Goal: Task Accomplishment & Management: Manage account settings

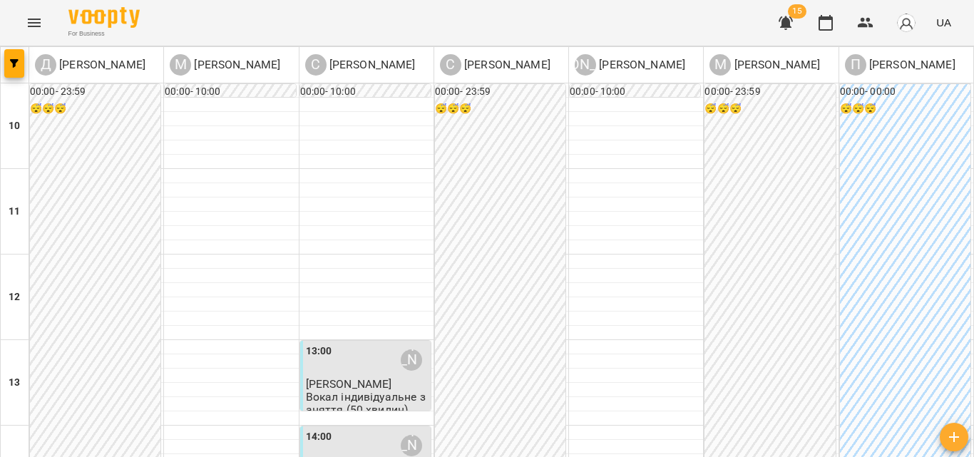
scroll to position [428, 0]
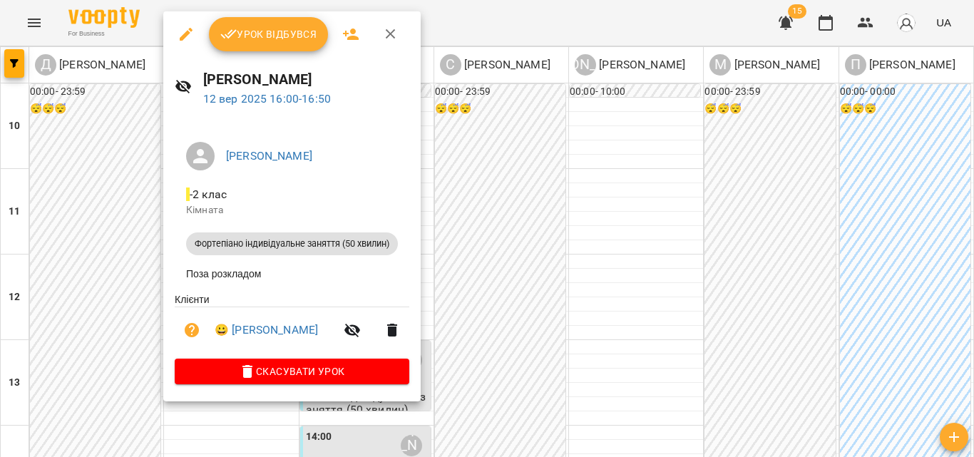
click at [280, 34] on span "Урок відбувся" at bounding box center [268, 34] width 97 height 17
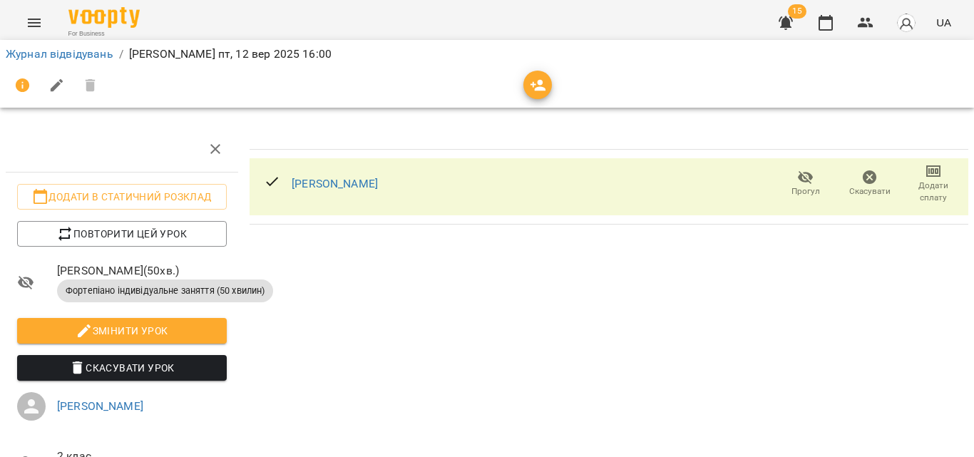
click at [923, 195] on span "Додати сплату" at bounding box center [933, 192] width 47 height 24
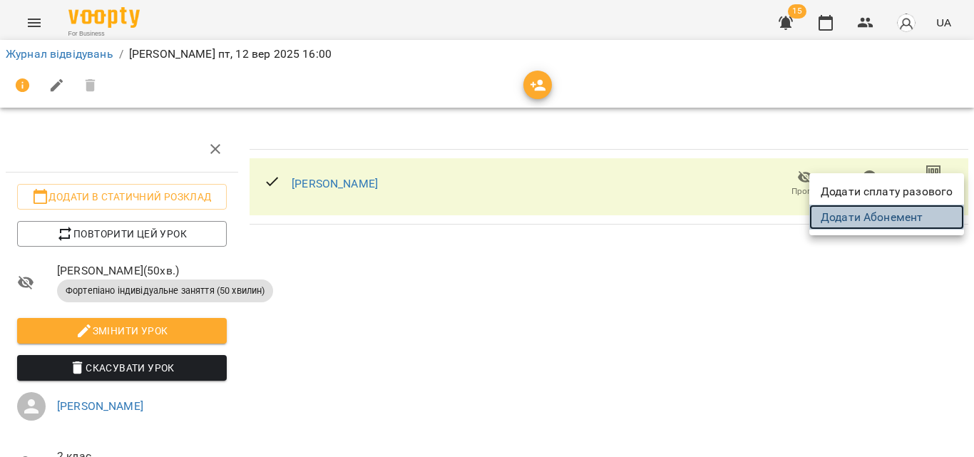
click at [879, 216] on link "Додати Абонемент" at bounding box center [886, 218] width 155 height 26
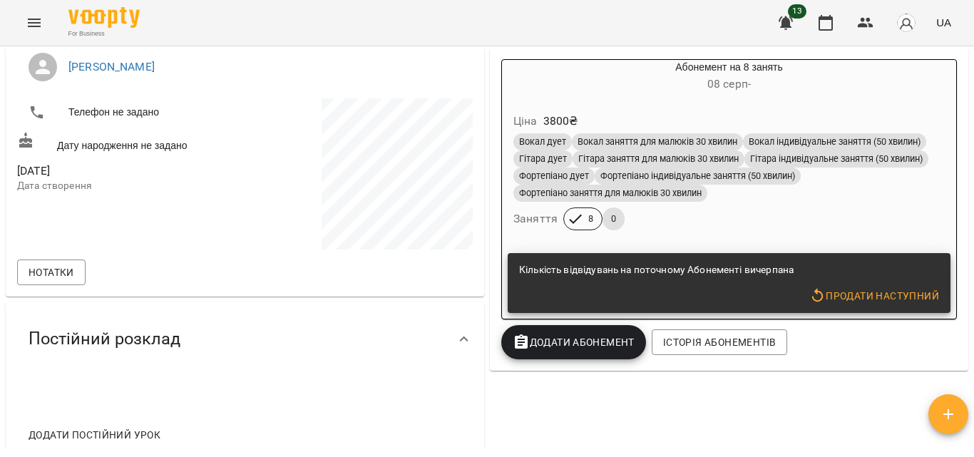
scroll to position [324, 0]
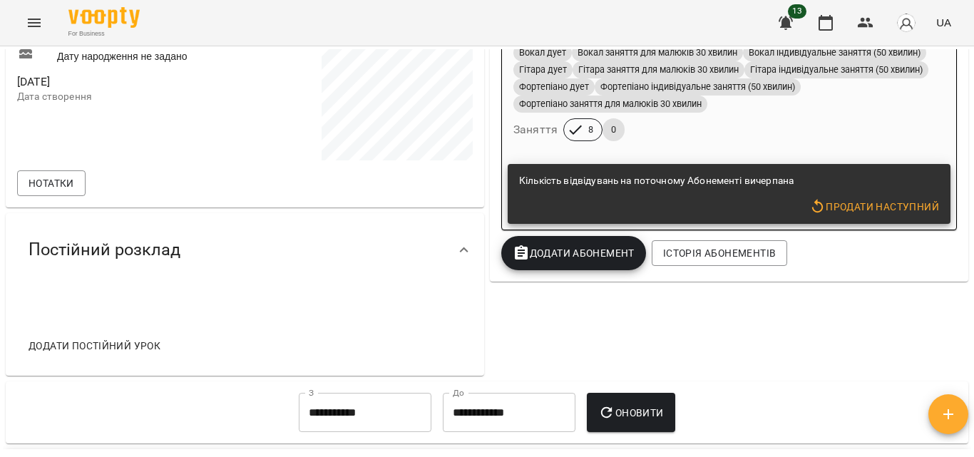
click at [584, 270] on button "Додати Абонемент" at bounding box center [573, 253] width 145 height 34
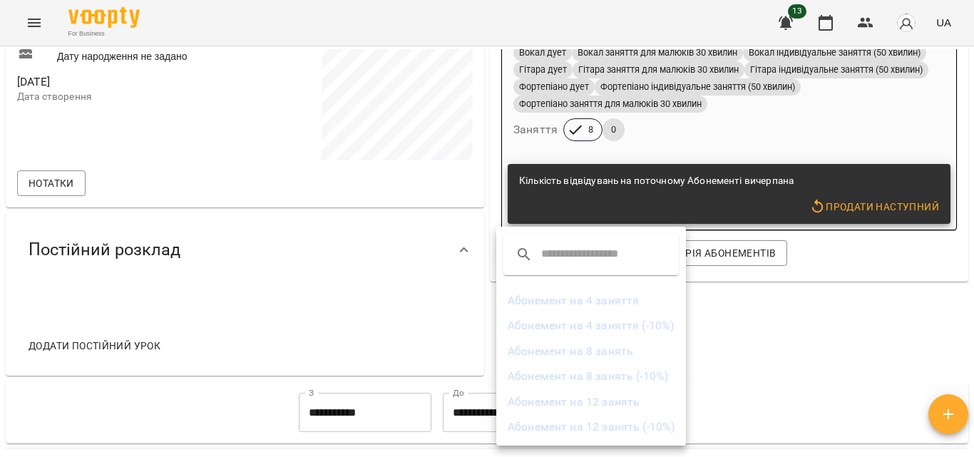
click at [625, 354] on li "Абонемент на 8 занять" at bounding box center [591, 352] width 190 height 26
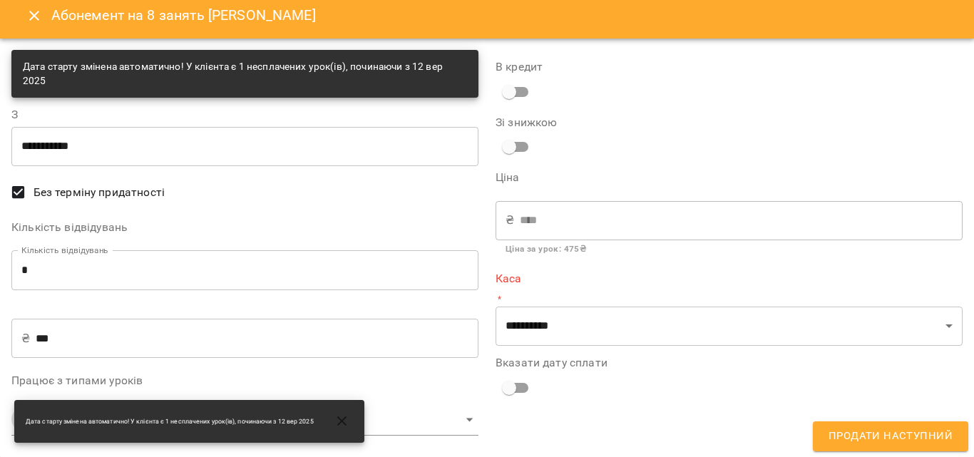
scroll to position [9, 0]
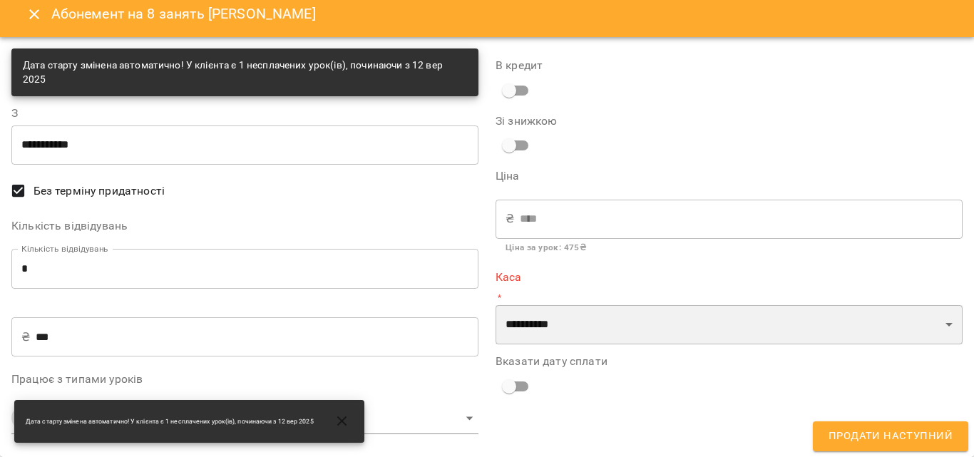
click at [621, 315] on select "**********" at bounding box center [729, 325] width 467 height 40
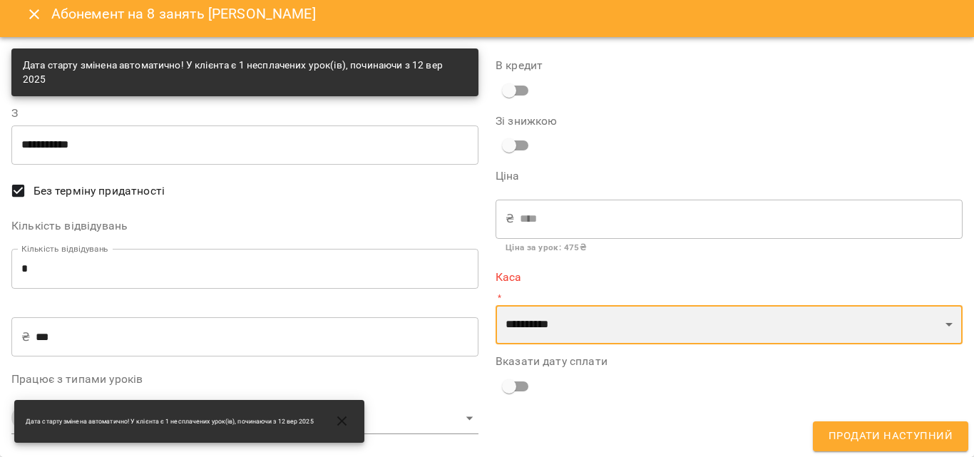
select select "****"
click at [496, 305] on select "**********" at bounding box center [729, 325] width 467 height 40
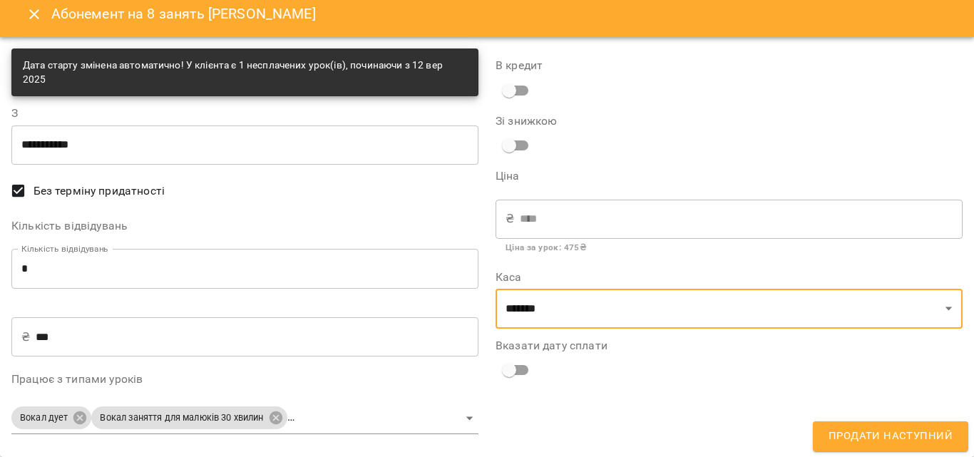
click at [876, 427] on button "Продати наступний" at bounding box center [890, 436] width 155 height 30
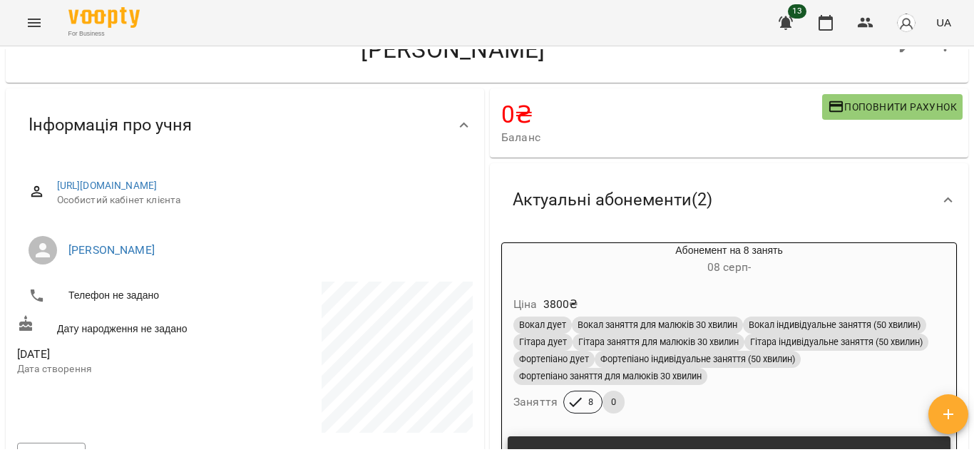
scroll to position [0, 0]
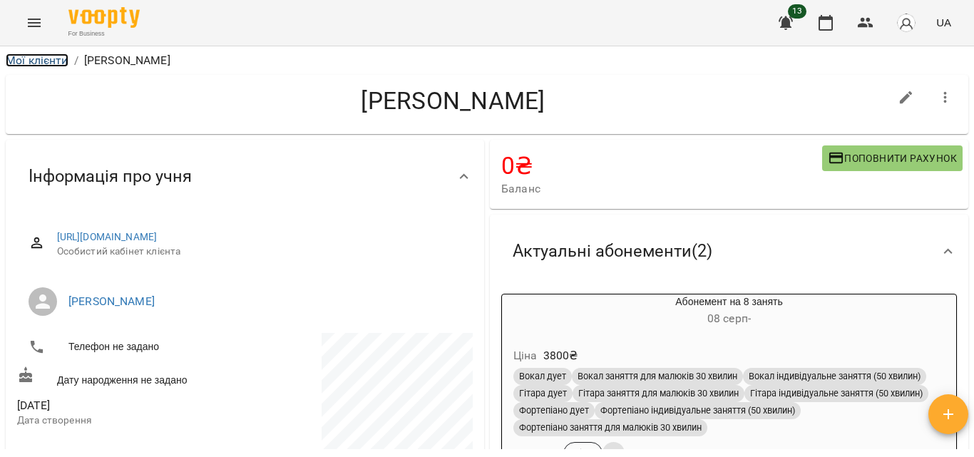
click at [48, 59] on link "Мої клієнти" at bounding box center [37, 60] width 63 height 14
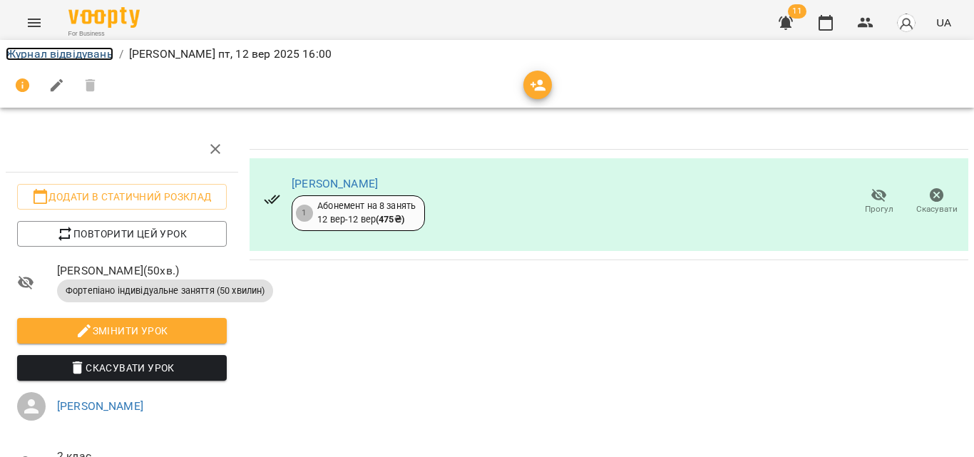
click at [78, 50] on link "Журнал відвідувань" at bounding box center [60, 54] width 108 height 14
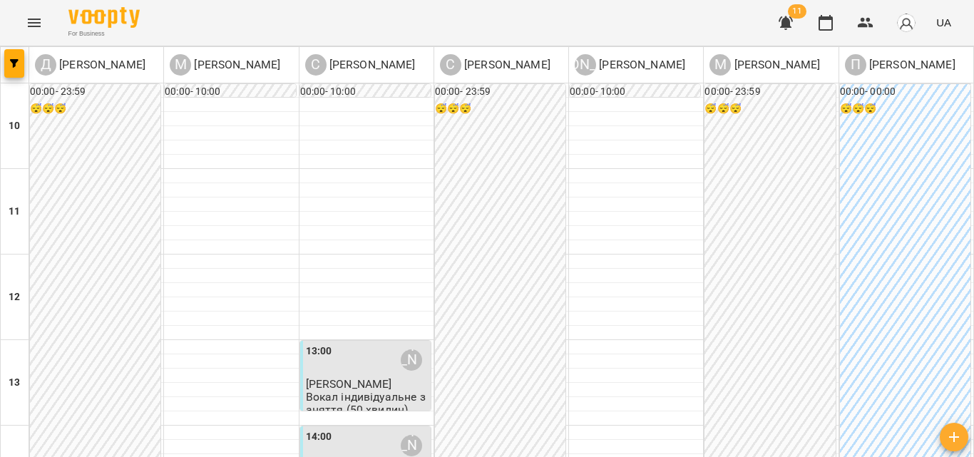
scroll to position [428, 0]
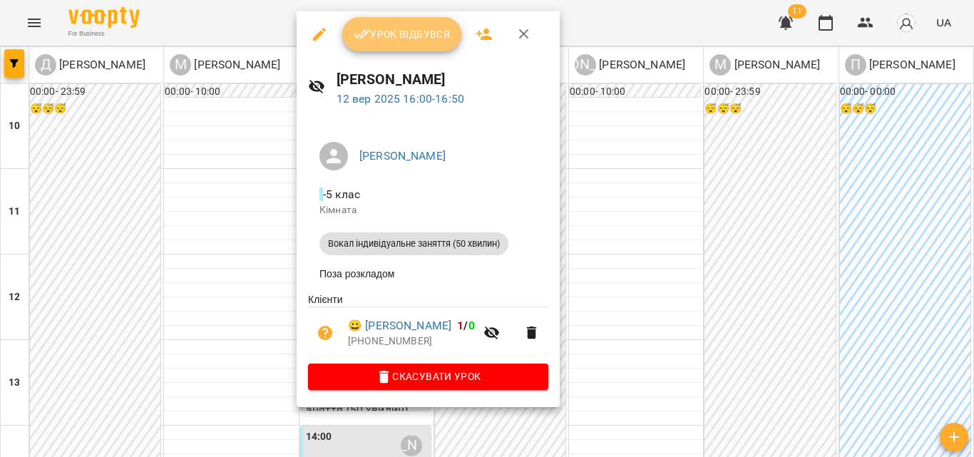
click at [422, 48] on button "Урок відбувся" at bounding box center [402, 34] width 120 height 34
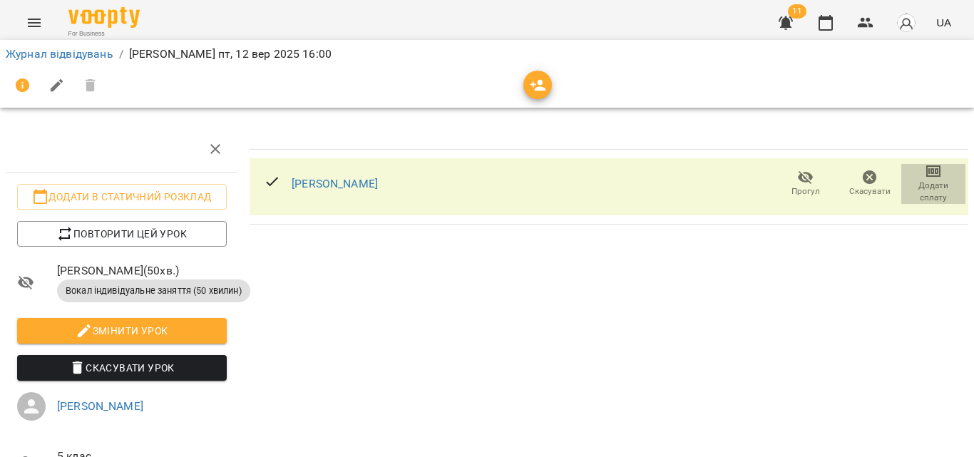
click at [941, 170] on span "Додати сплату" at bounding box center [933, 183] width 47 height 41
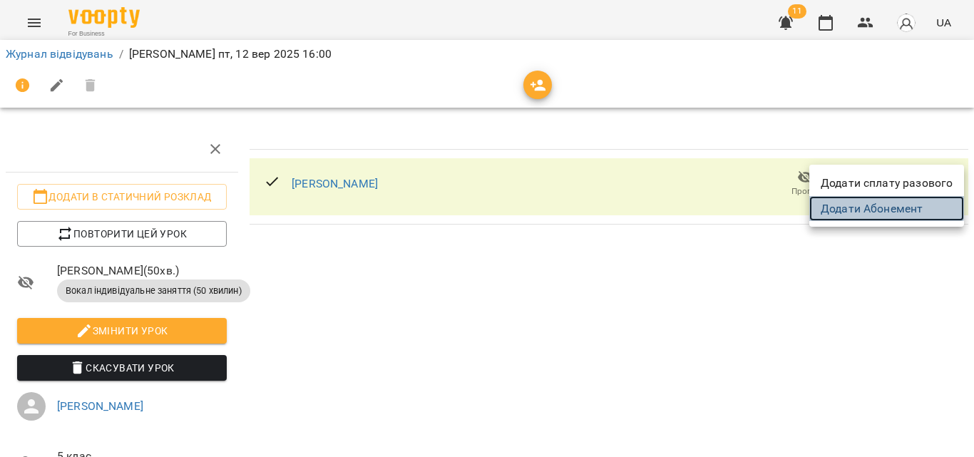
click at [884, 200] on link "Додати Абонемент" at bounding box center [886, 209] width 155 height 26
click at [59, 48] on div at bounding box center [487, 228] width 974 height 457
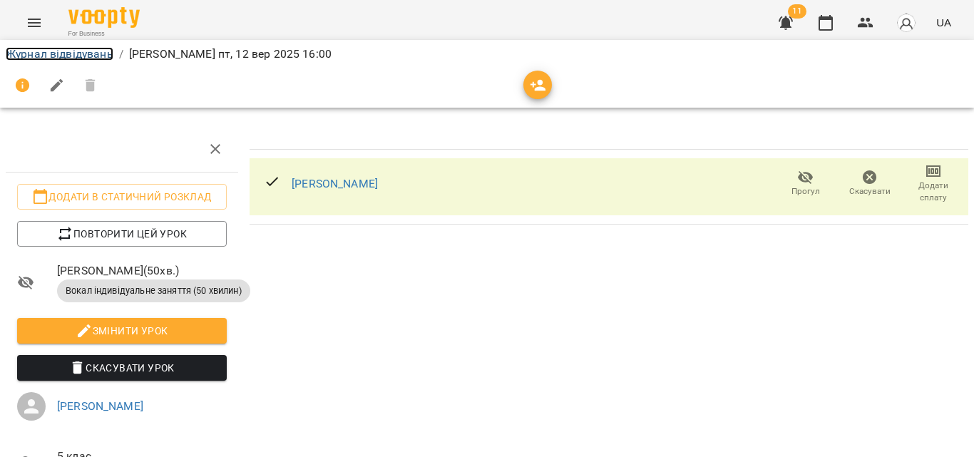
click at [63, 48] on link "Журнал відвідувань" at bounding box center [60, 54] width 108 height 14
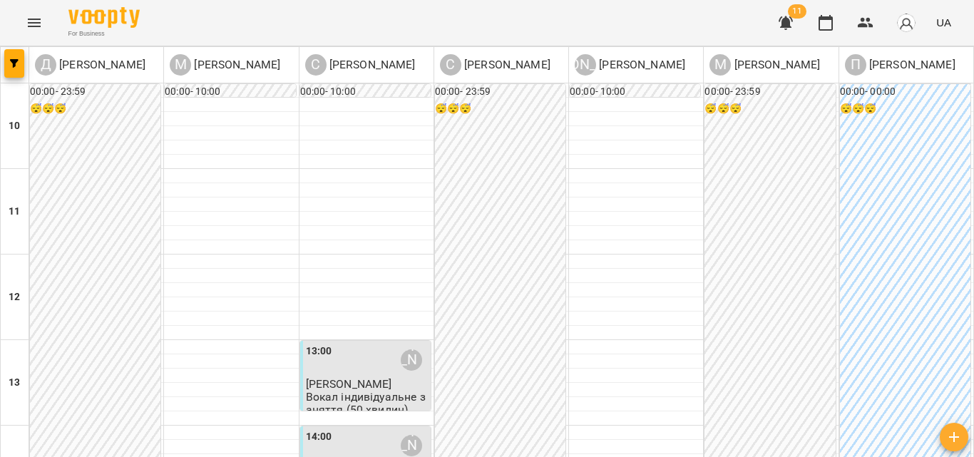
scroll to position [577, 0]
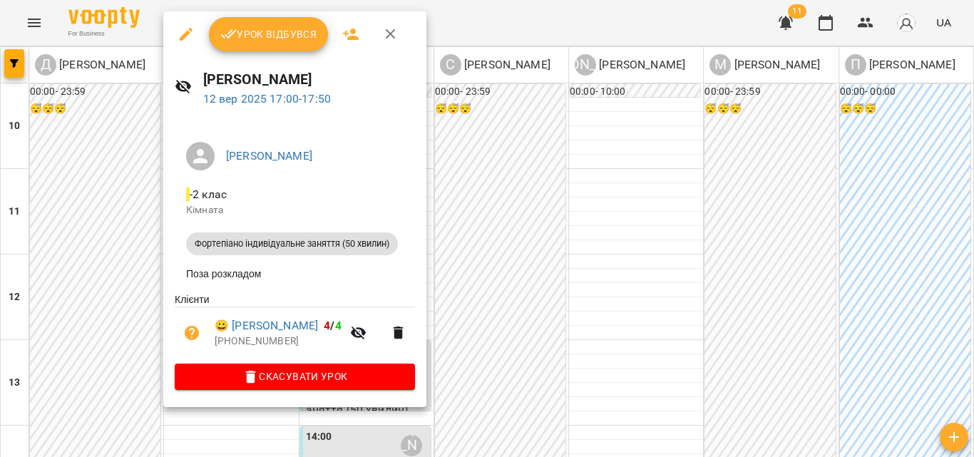
click at [289, 31] on span "Урок відбувся" at bounding box center [268, 34] width 97 height 17
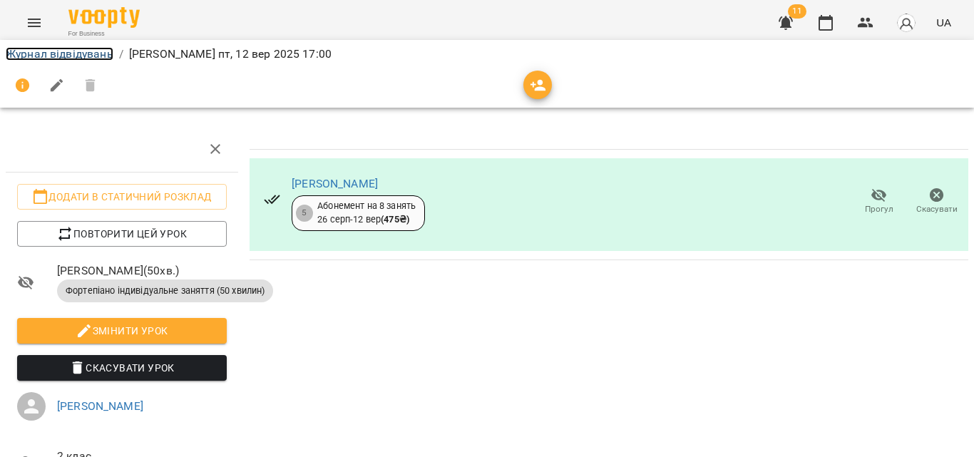
click at [96, 51] on link "Журнал відвідувань" at bounding box center [60, 54] width 108 height 14
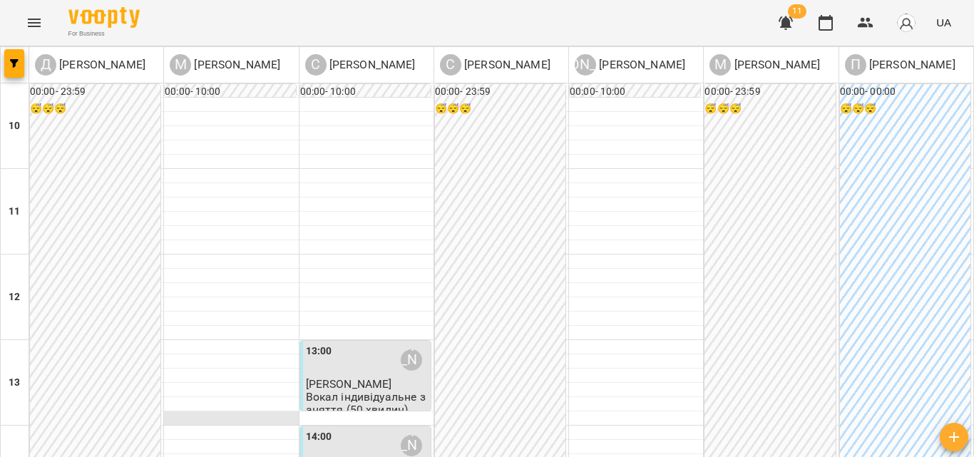
scroll to position [577, 0]
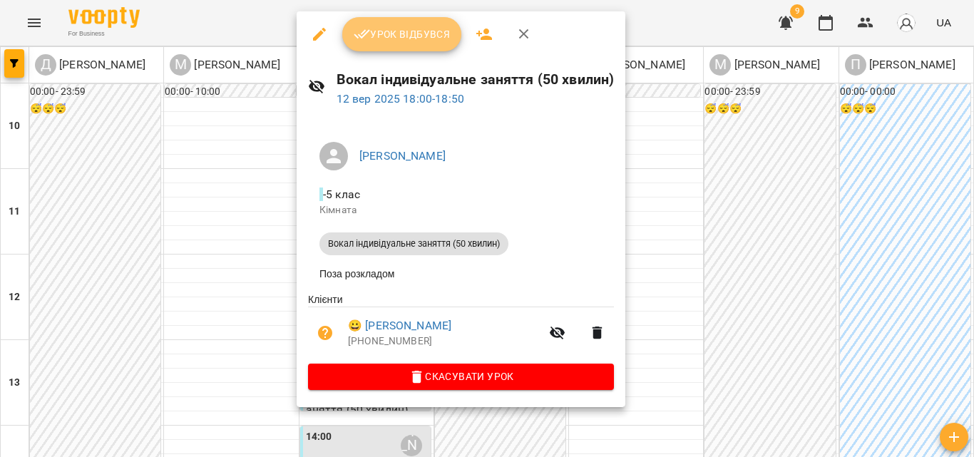
click at [418, 41] on span "Урок відбувся" at bounding box center [402, 34] width 97 height 17
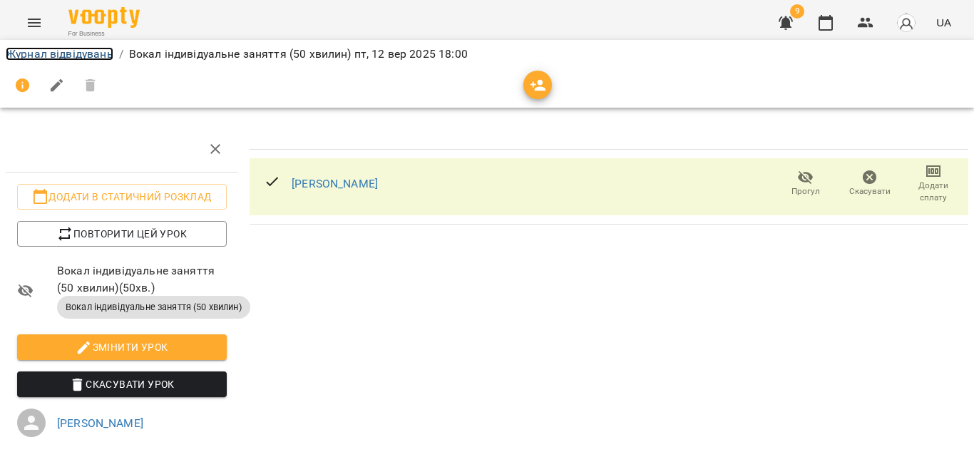
click at [53, 49] on link "Журнал відвідувань" at bounding box center [60, 54] width 108 height 14
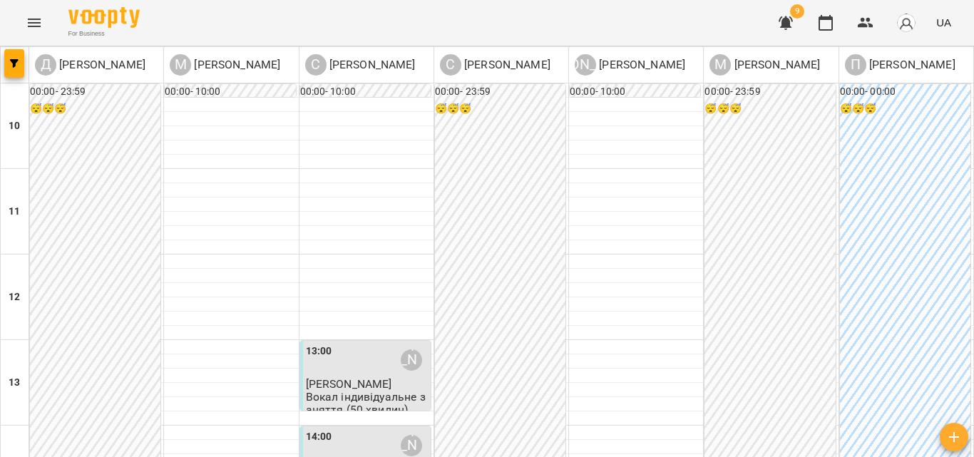
scroll to position [499, 0]
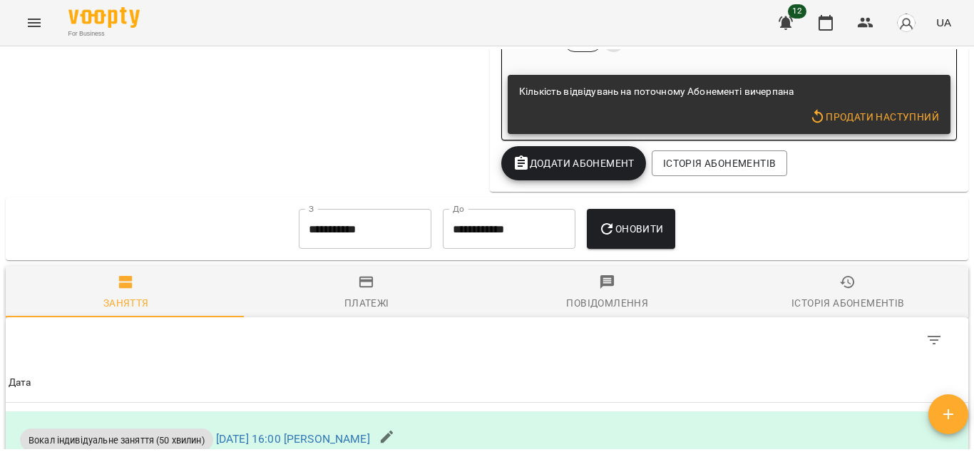
scroll to position [1034, 0]
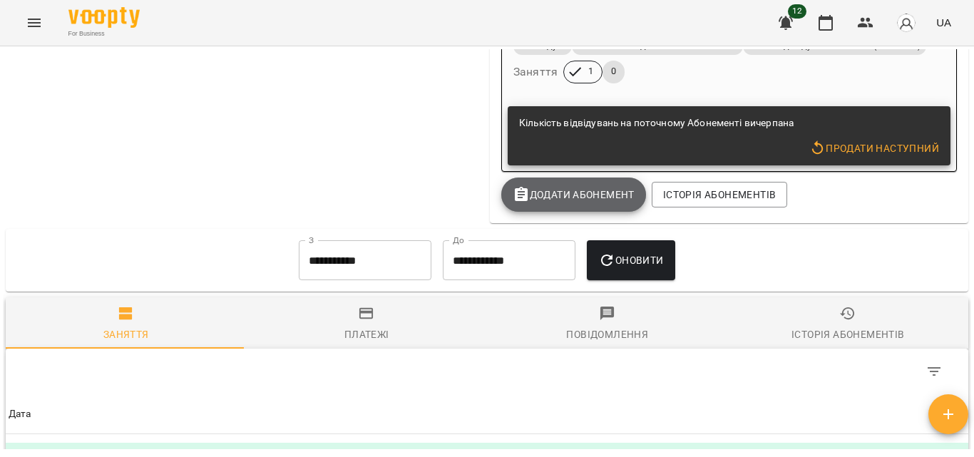
click at [571, 203] on span "Додати Абонемент" at bounding box center [574, 194] width 122 height 17
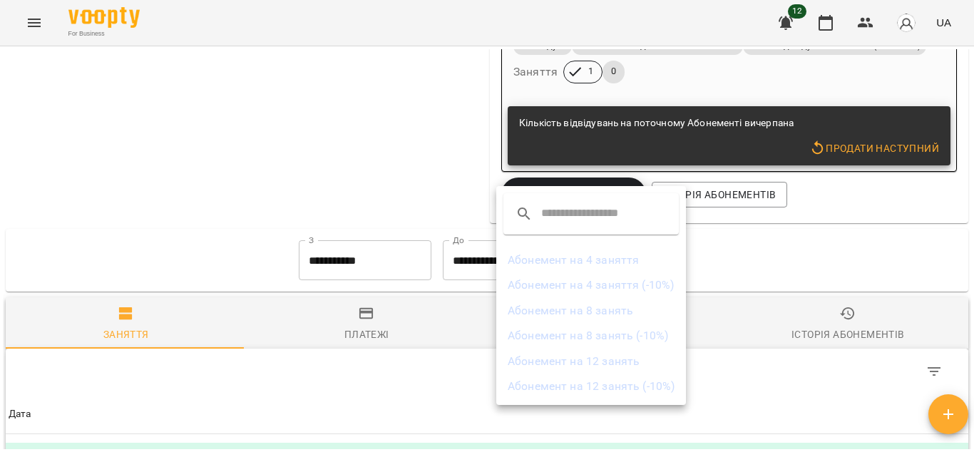
click at [585, 262] on li "Абонемент на 4 заняття" at bounding box center [591, 260] width 190 height 26
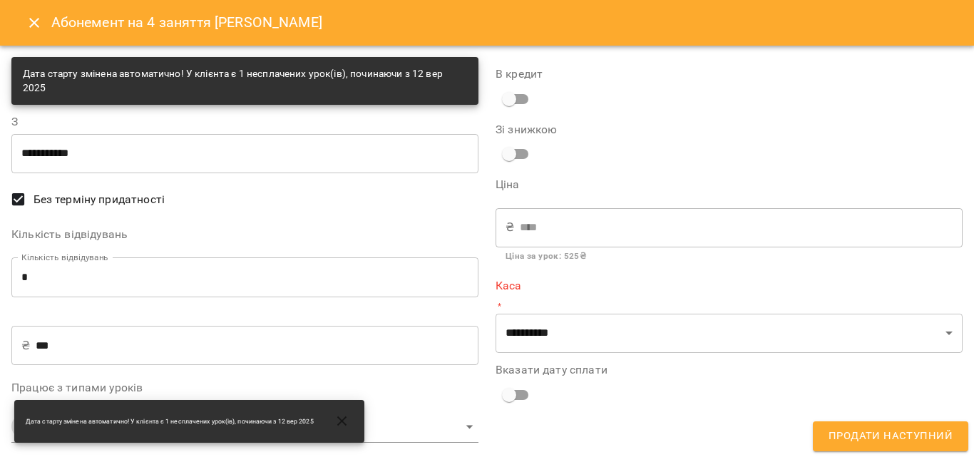
scroll to position [9, 0]
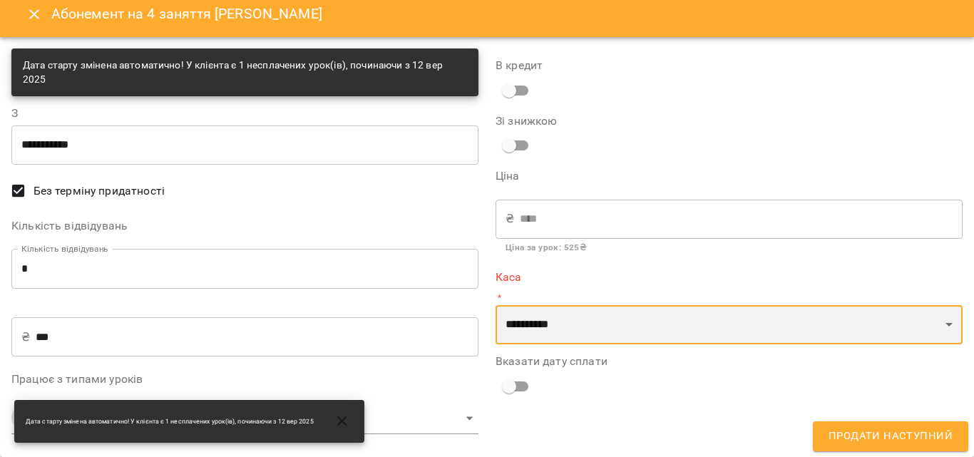
click at [671, 317] on select "**********" at bounding box center [729, 325] width 467 height 40
select select "****"
click at [496, 305] on select "**********" at bounding box center [729, 325] width 467 height 40
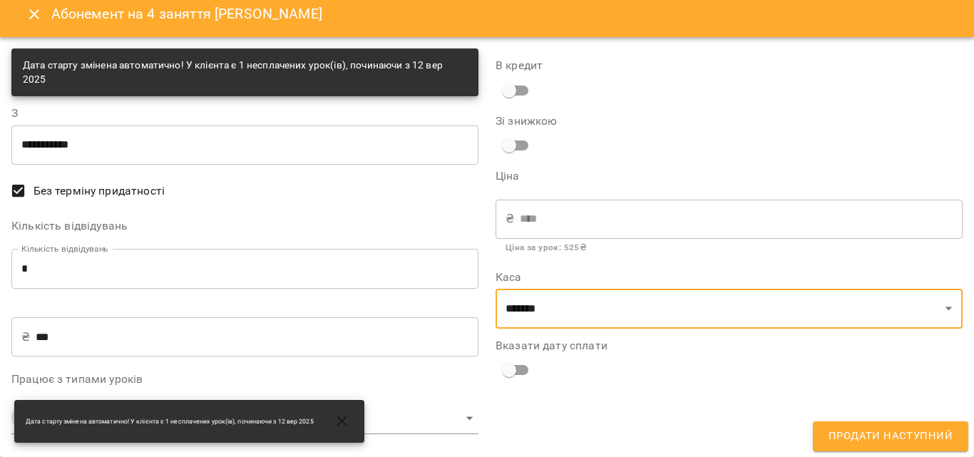
click at [351, 419] on button "button" at bounding box center [342, 421] width 34 height 34
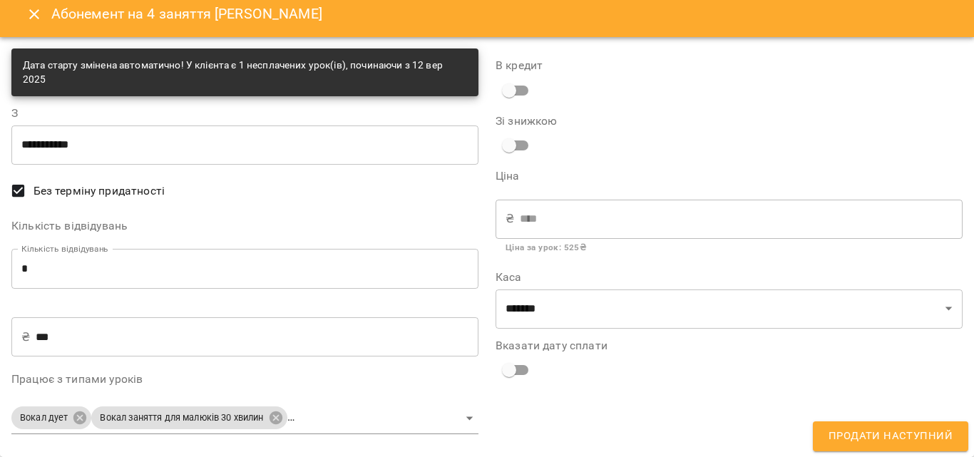
click at [357, 414] on body "For Business 12 UA Мої клієнти / Семенюк Дарія Семенюк Дарія 0 ₴ Баланс Поповни…" at bounding box center [487, 252] width 974 height 504
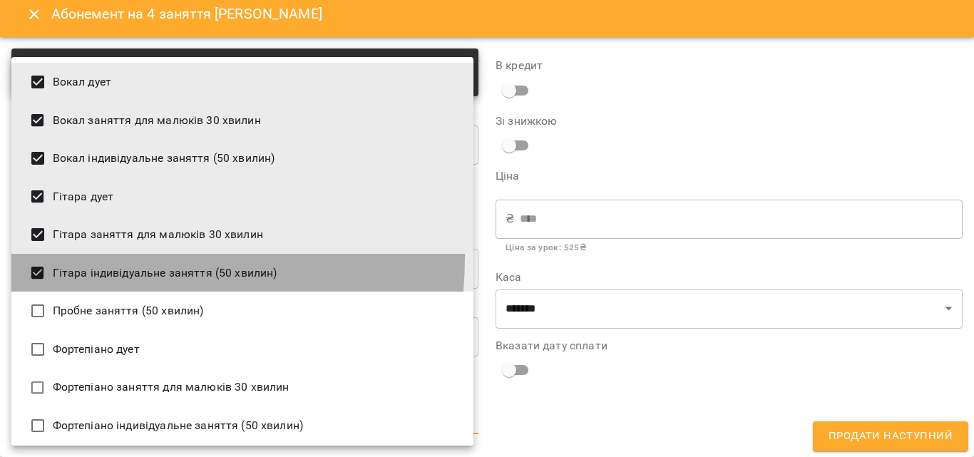
click at [28, 256] on li "Гітара індивідуальне заняття (50 хвилин)" at bounding box center [242, 273] width 462 height 39
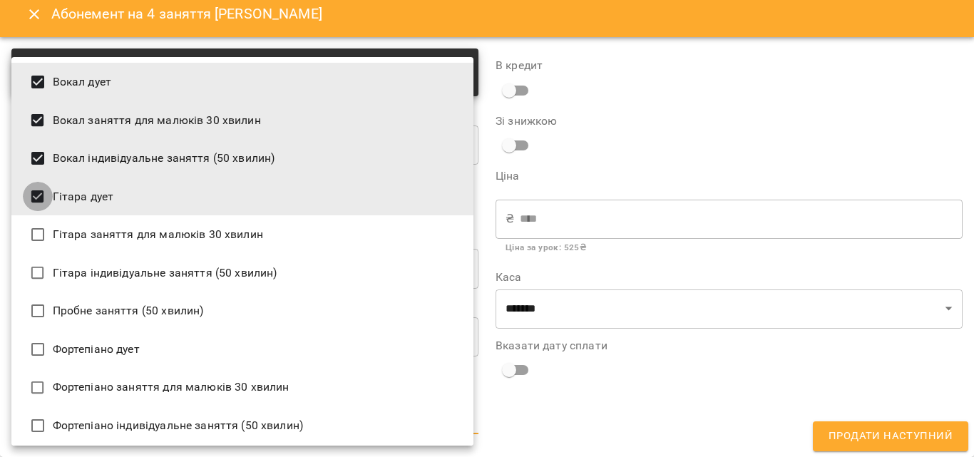
type input "**********"
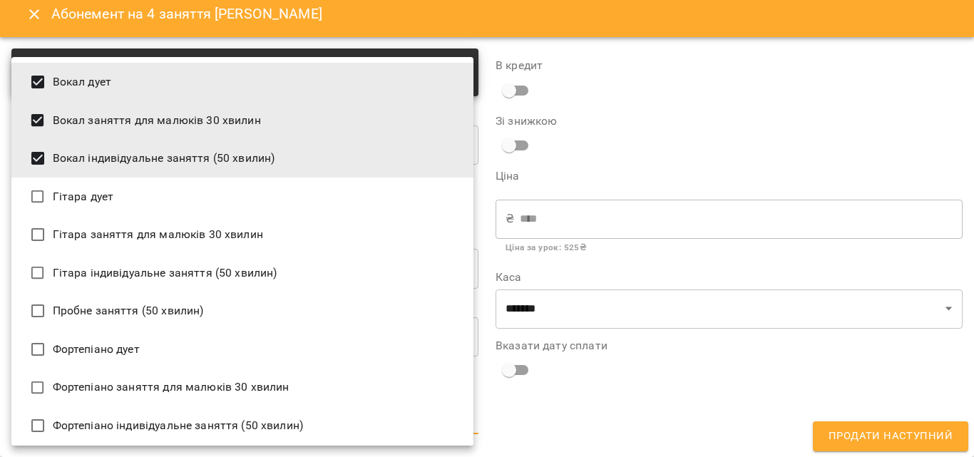
click at [638, 415] on div at bounding box center [487, 228] width 974 height 457
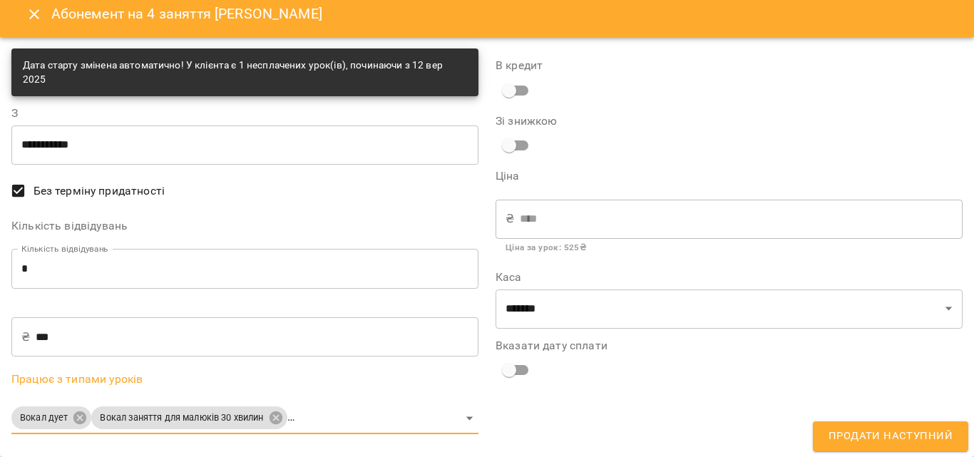
click at [901, 436] on span "Продати наступний" at bounding box center [891, 436] width 124 height 19
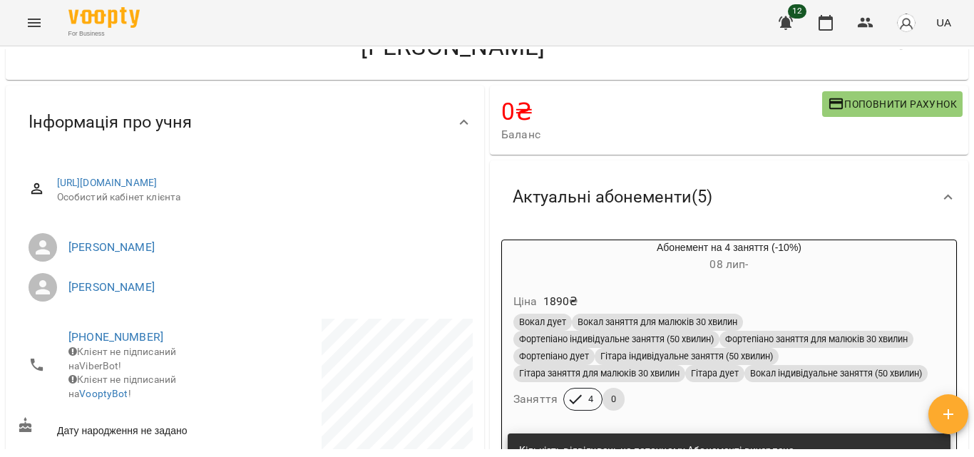
scroll to position [0, 0]
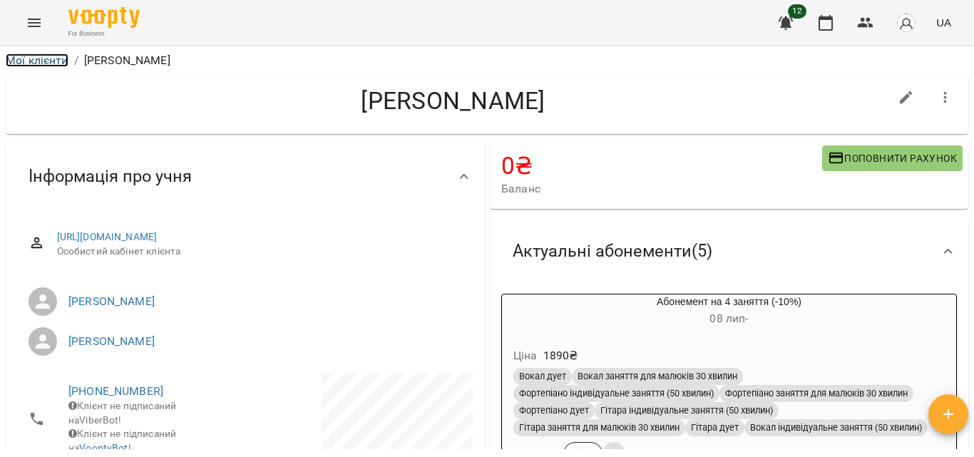
click at [56, 61] on link "Мої клієнти" at bounding box center [37, 60] width 63 height 14
